Goal: Information Seeking & Learning: Learn about a topic

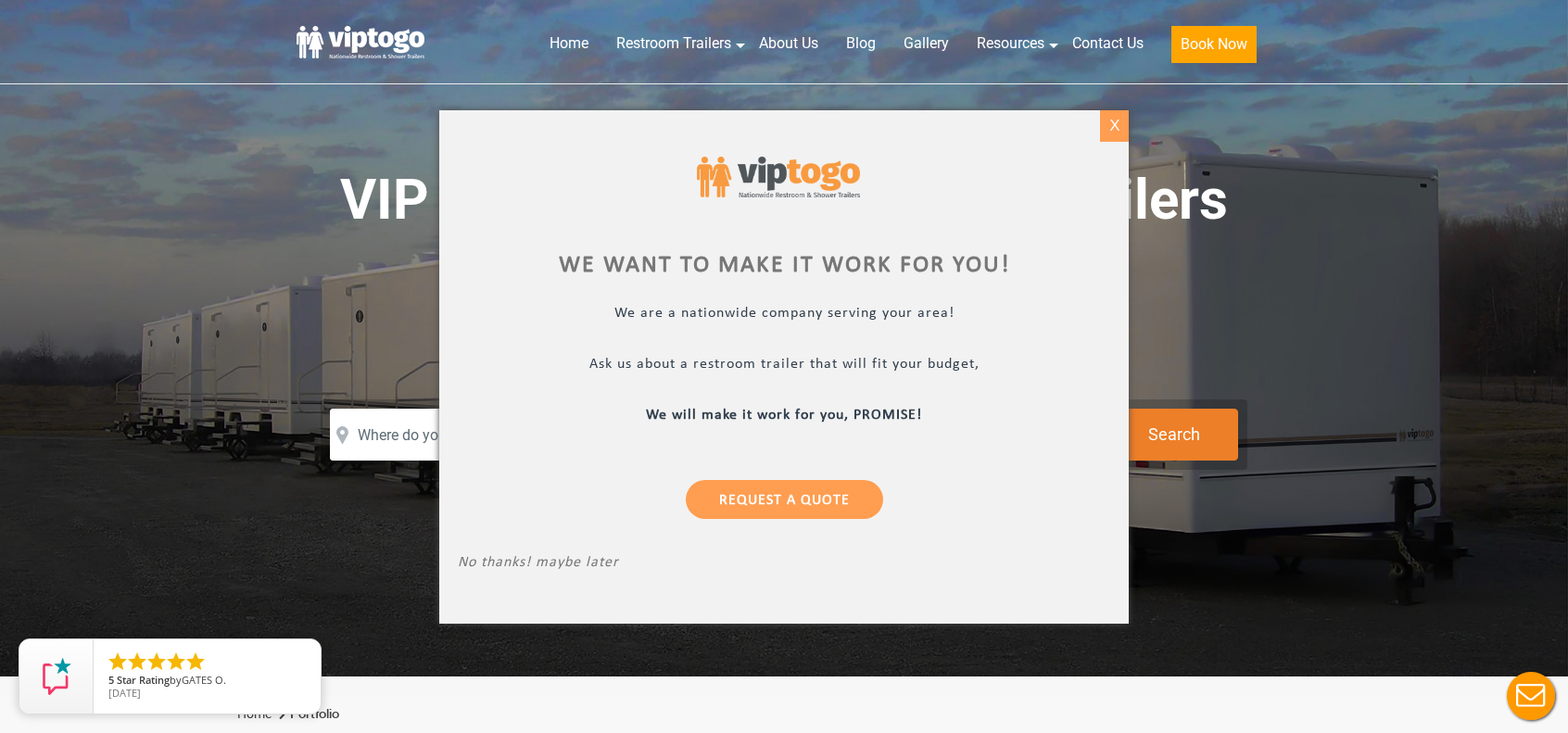
click at [1116, 130] on div "X" at bounding box center [1115, 125] width 28 height 31
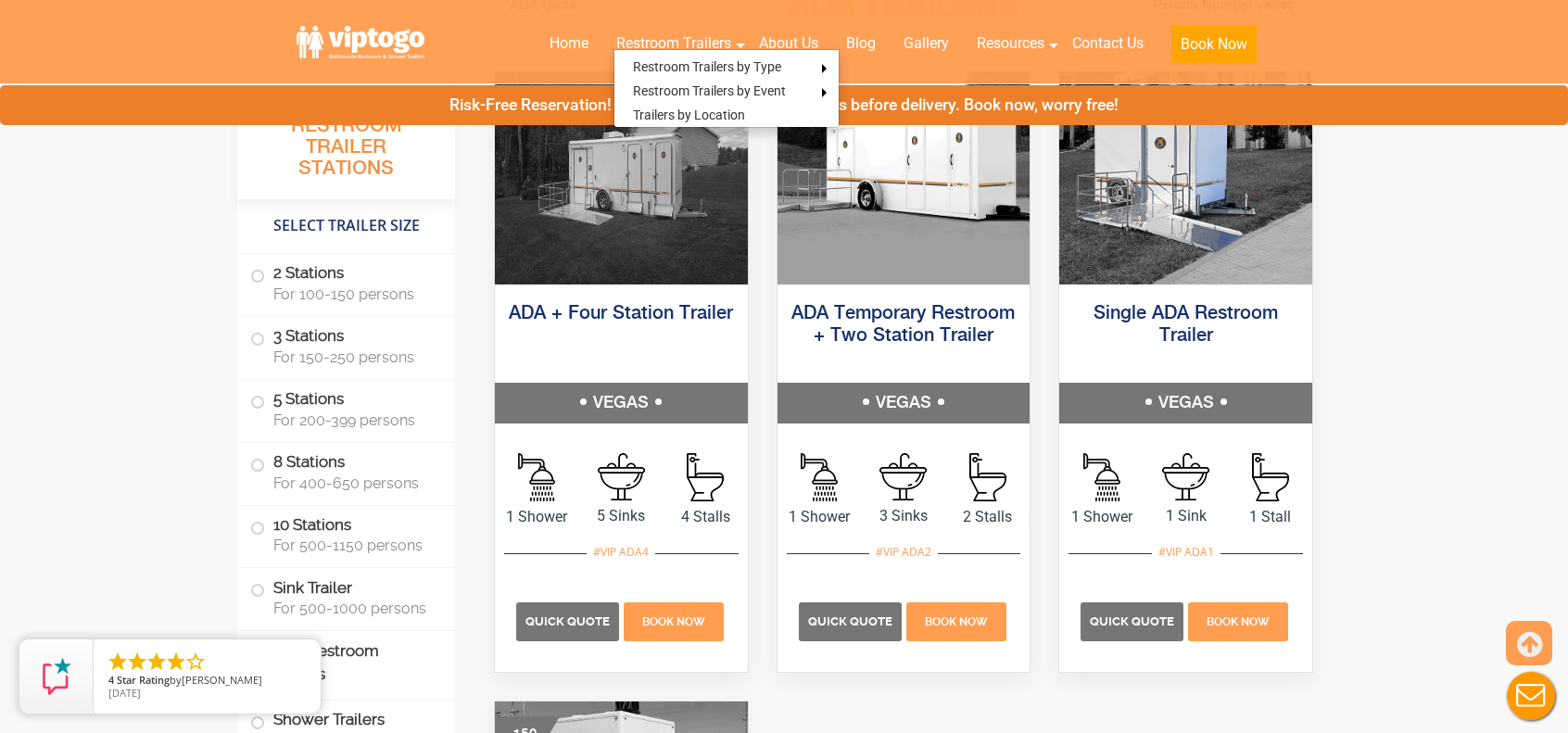
scroll to position [5882, 0]
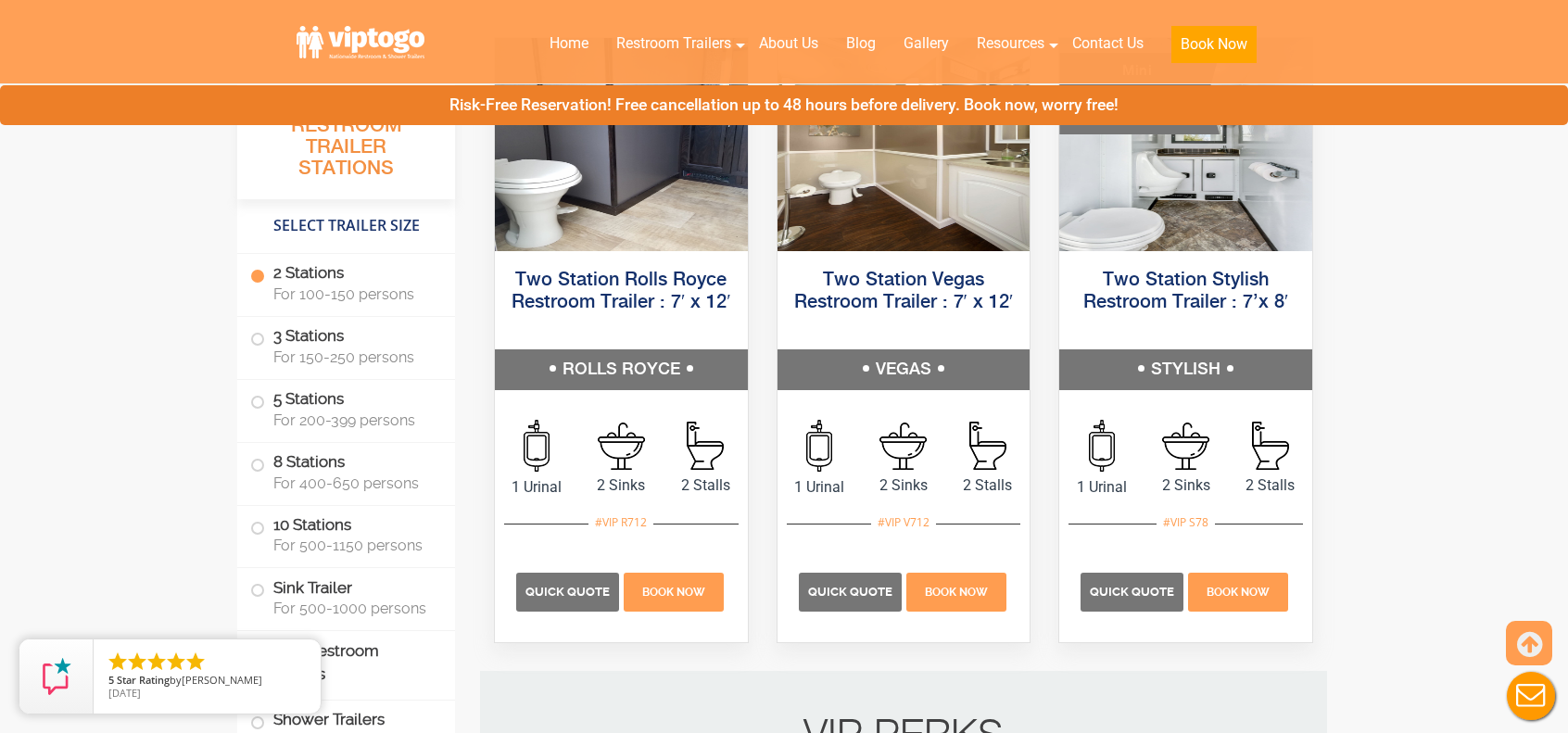
scroll to position [0, 0]
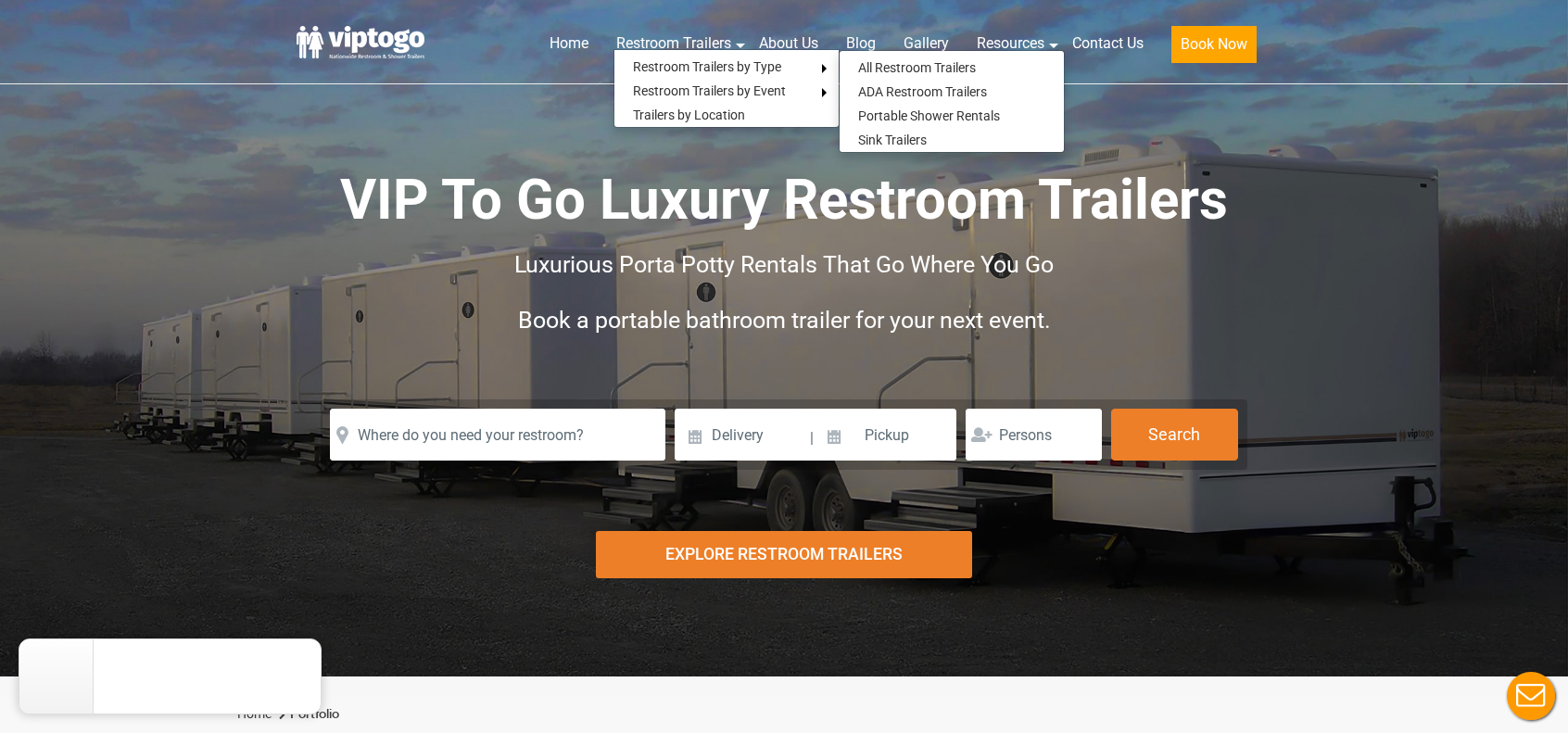
click at [1300, 284] on div "Risk-Free Reservation! Free cancellation up to 48 hours before delivery. Book n…" at bounding box center [784, 338] width 1568 height 676
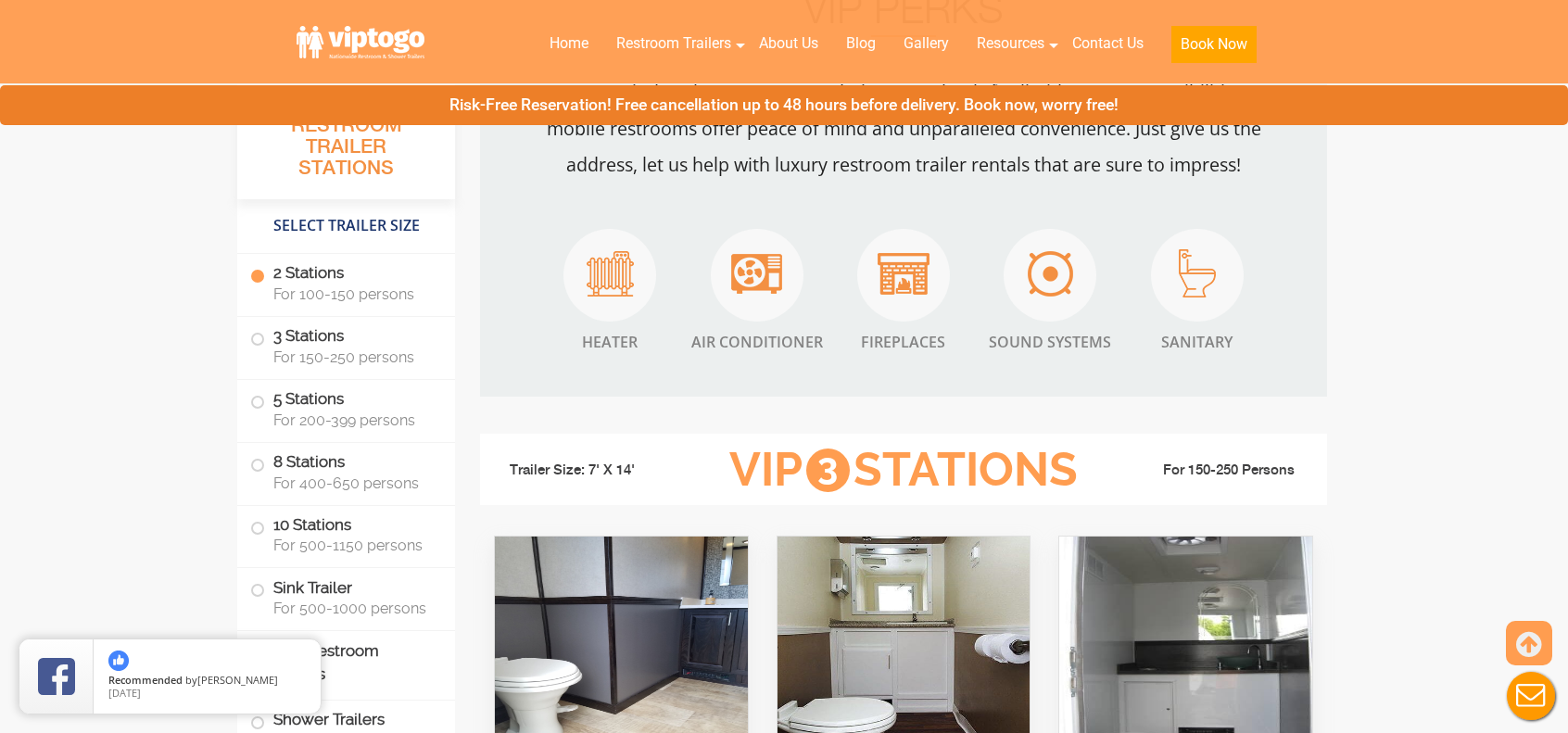
scroll to position [1598, 0]
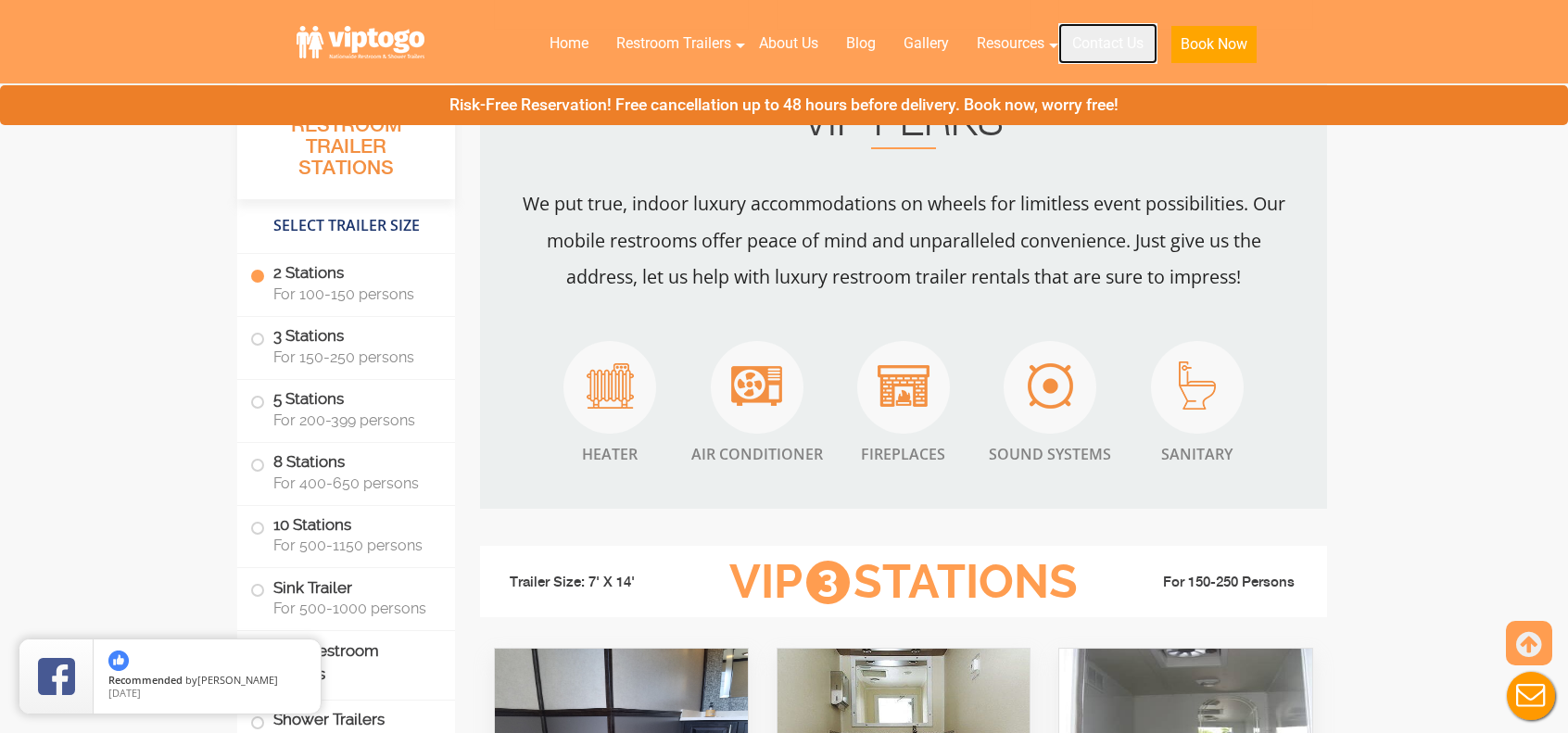
click at [1112, 35] on link "Contact Us" at bounding box center [1108, 43] width 100 height 41
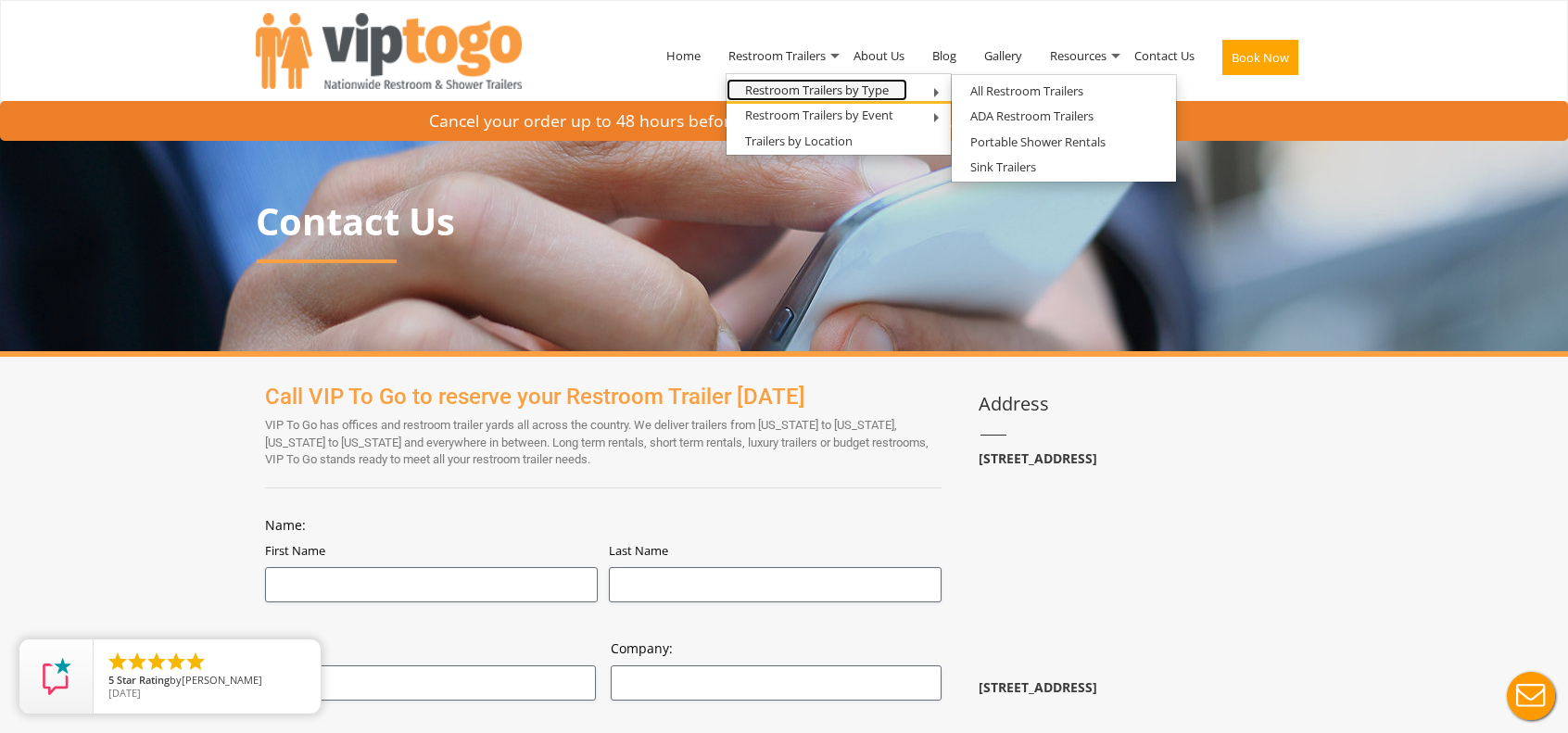
click at [784, 90] on link "Restroom Trailers by Type" at bounding box center [817, 90] width 181 height 23
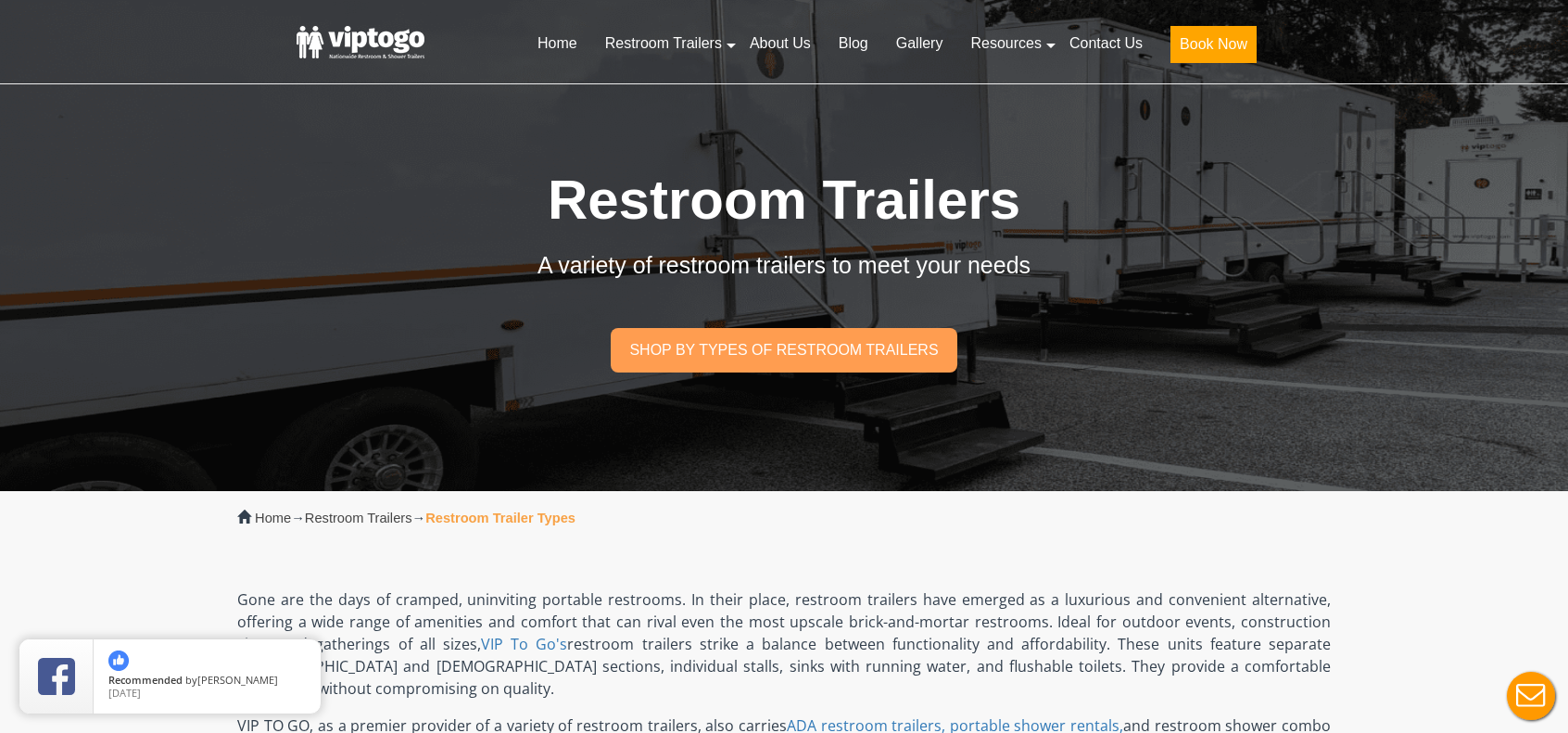
scroll to position [641, 0]
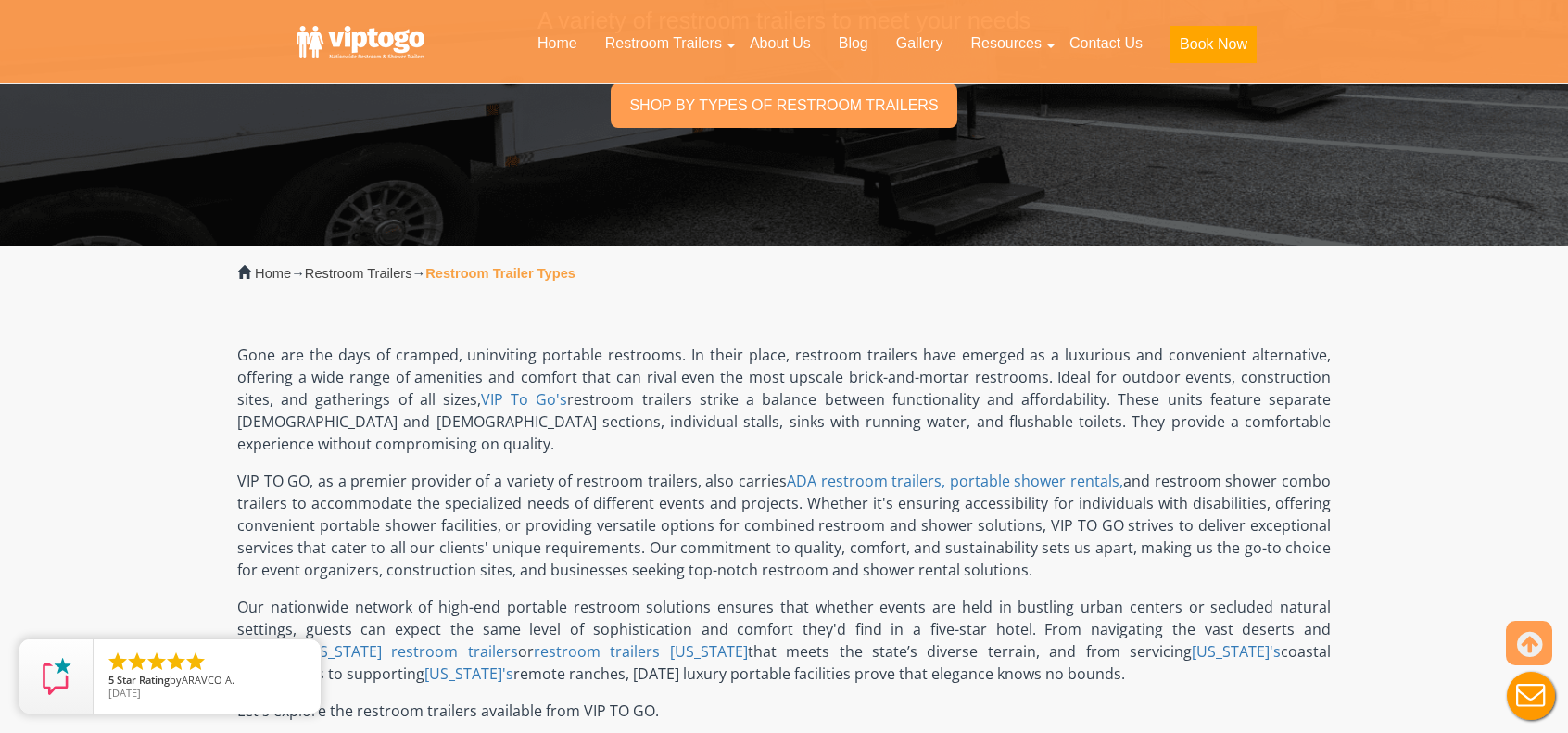
scroll to position [0, 0]
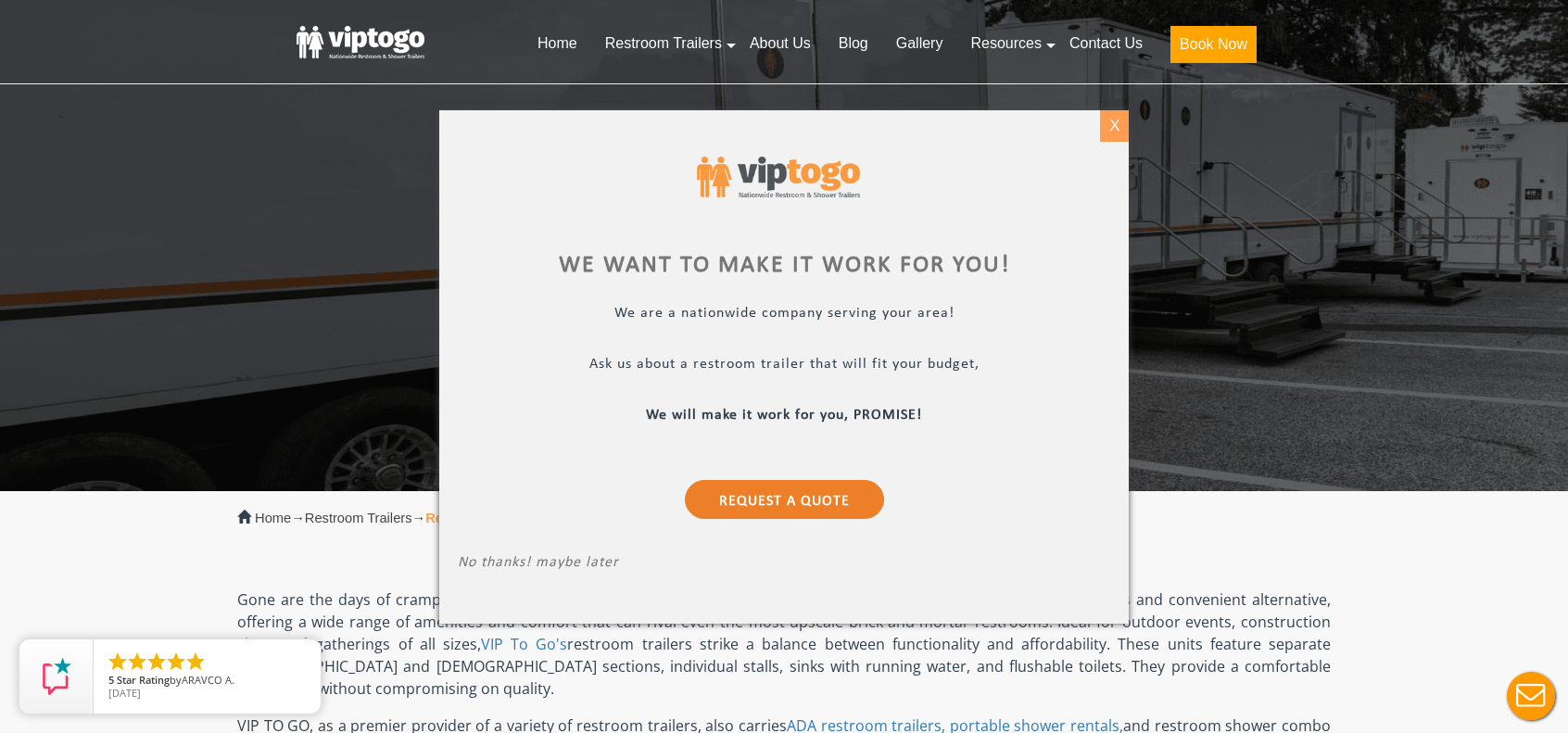
click at [1120, 118] on div "X" at bounding box center [1115, 125] width 28 height 31
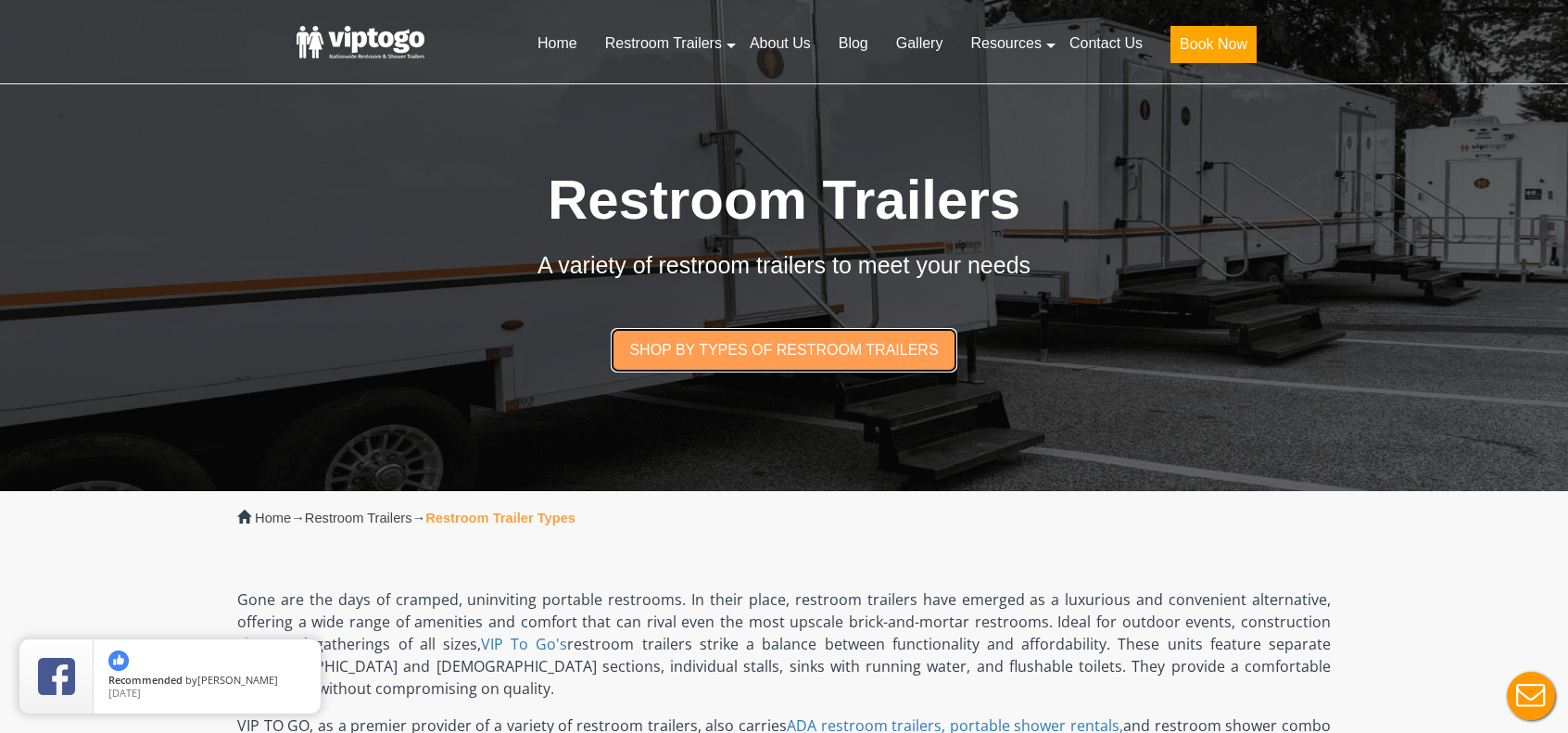
click at [716, 358] on link "Shop by types of restroom trailers" at bounding box center [784, 350] width 346 height 44
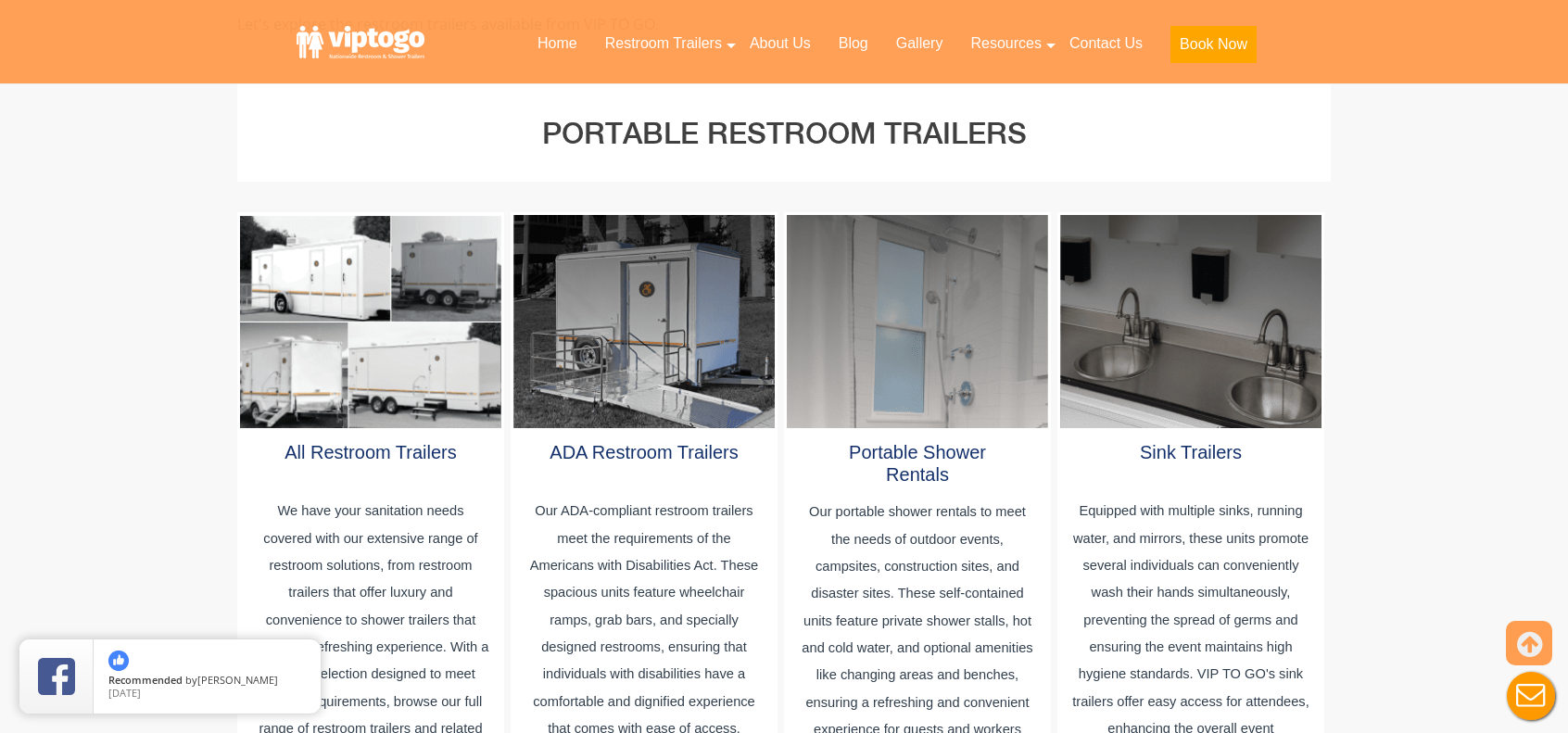
scroll to position [987, 0]
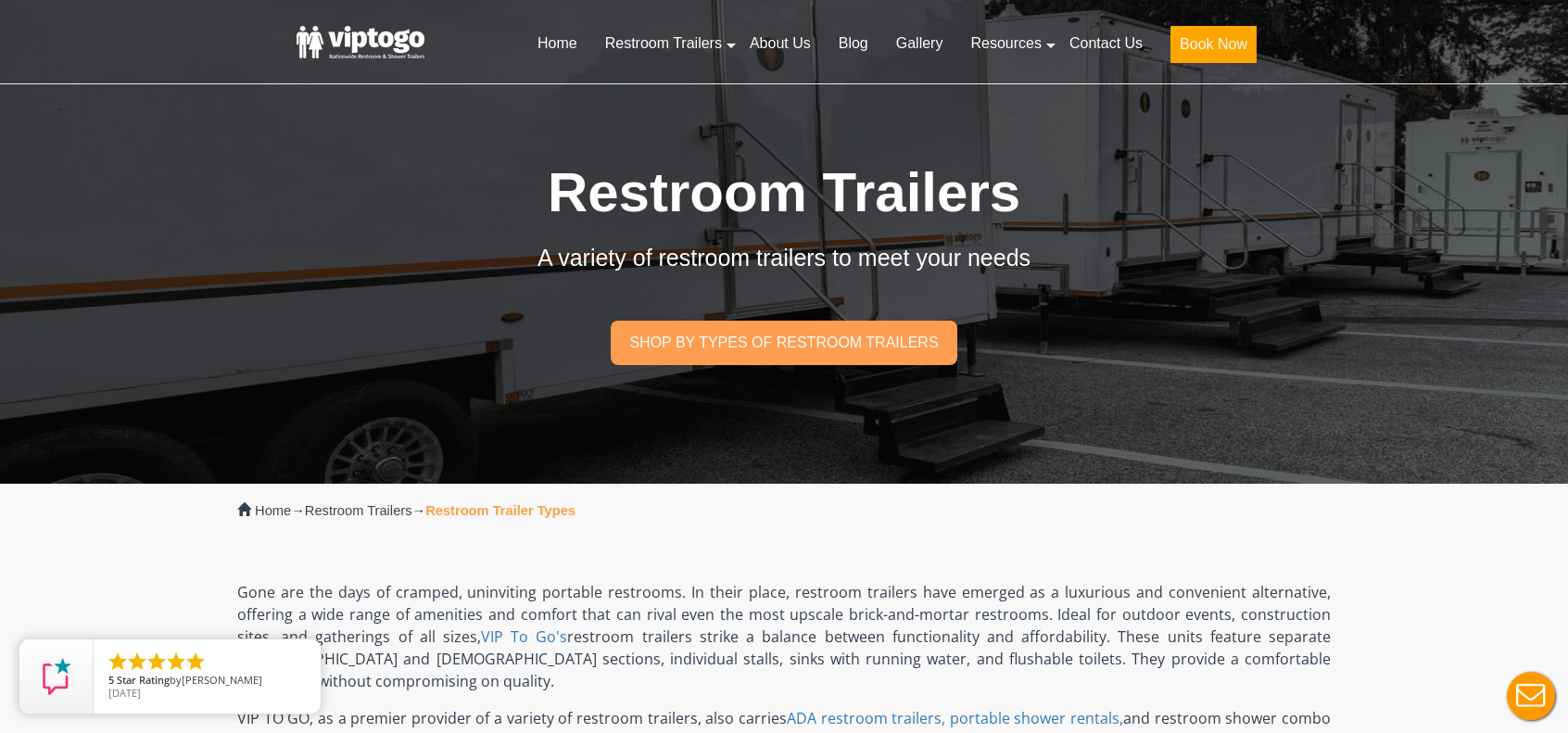
scroll to position [0, 0]
